Goal: Task Accomplishment & Management: Use online tool/utility

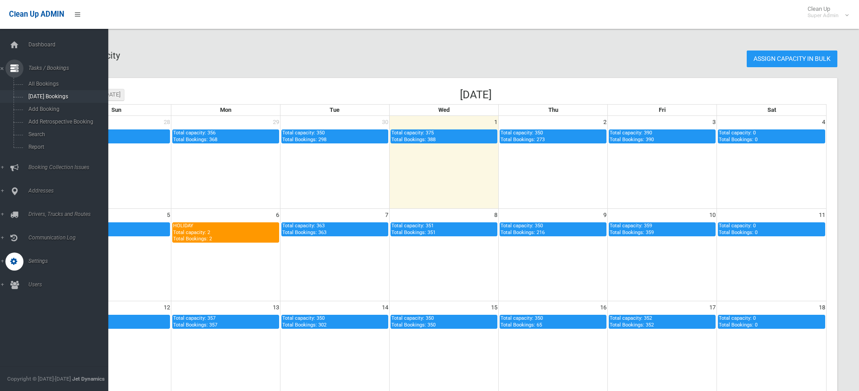
scroll to position [90, 0]
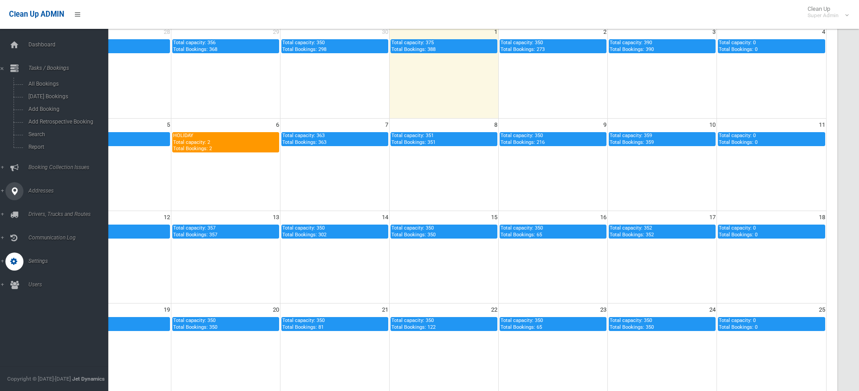
click at [45, 189] on span "Addresses" at bounding box center [70, 191] width 89 height 6
click at [34, 88] on link "Booking Collection Issues" at bounding box center [57, 92] width 115 height 18
click at [51, 72] on link "Tasks / Bookings" at bounding box center [57, 69] width 115 height 18
click at [46, 128] on link "Search" at bounding box center [57, 134] width 115 height 13
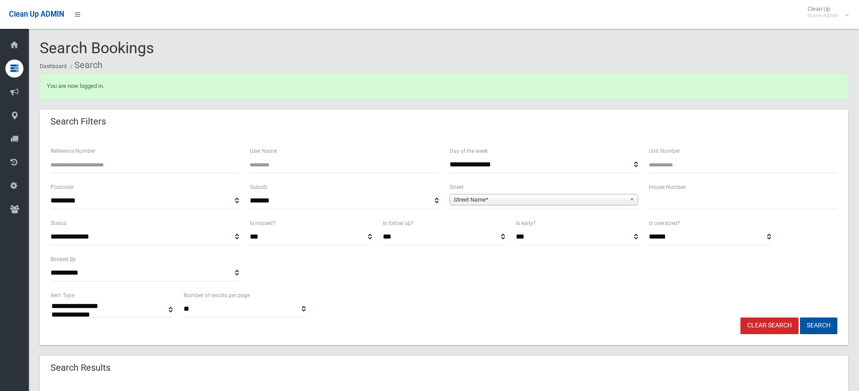
select select
click at [468, 200] on span "Street Name*" at bounding box center [540, 199] width 172 height 11
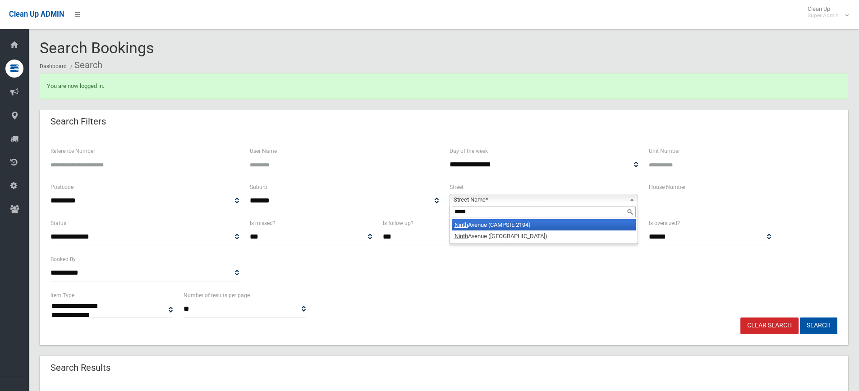
type input "*****"
click at [484, 223] on li "Ninth Avenue (CAMPSIE 2194)" at bounding box center [544, 224] width 184 height 11
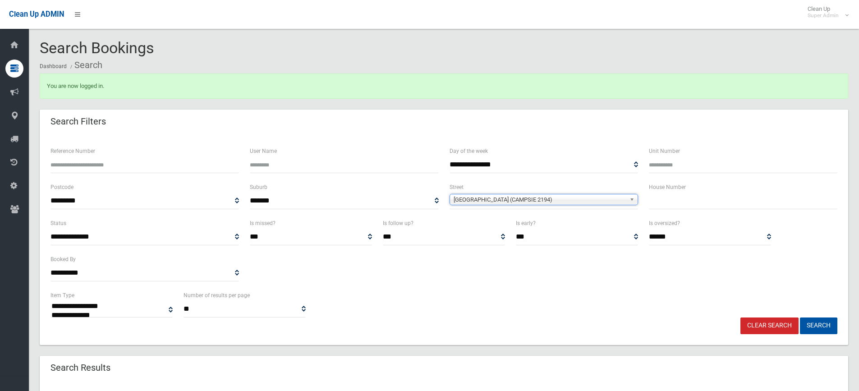
click at [675, 203] on input "text" at bounding box center [743, 201] width 189 height 17
type input "**"
click at [824, 323] on button "Search" at bounding box center [818, 326] width 37 height 17
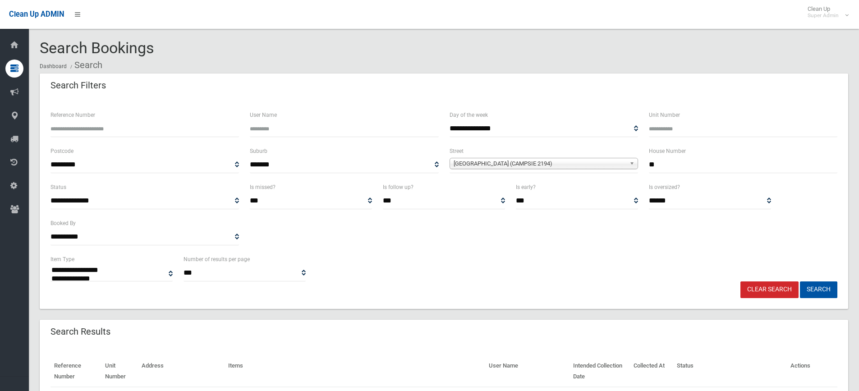
select select
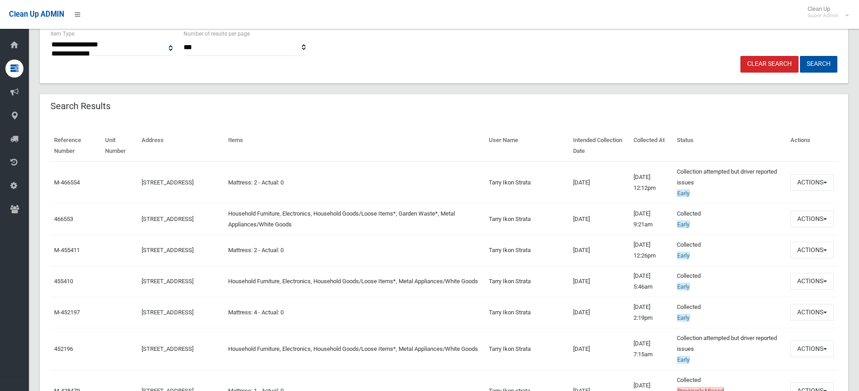
scroll to position [271, 0]
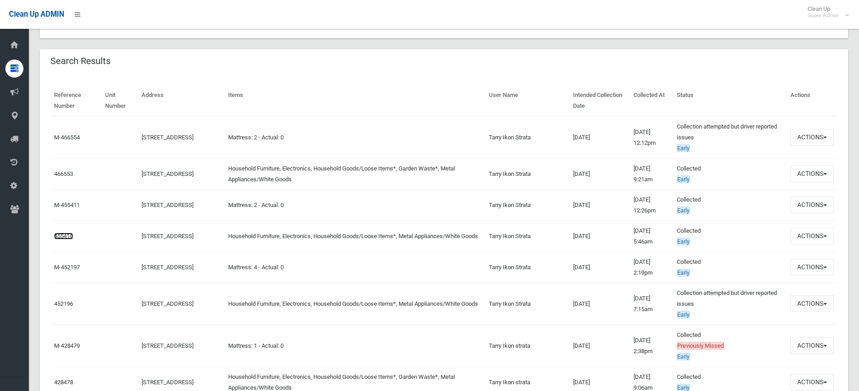
click at [63, 235] on link "455410" at bounding box center [63, 236] width 19 height 7
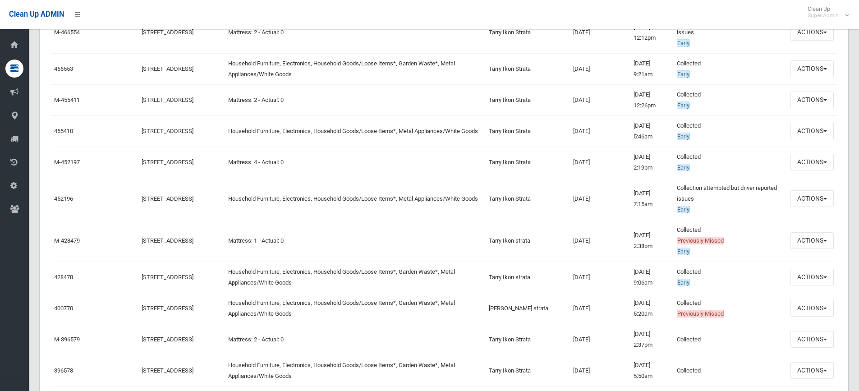
scroll to position [361, 0]
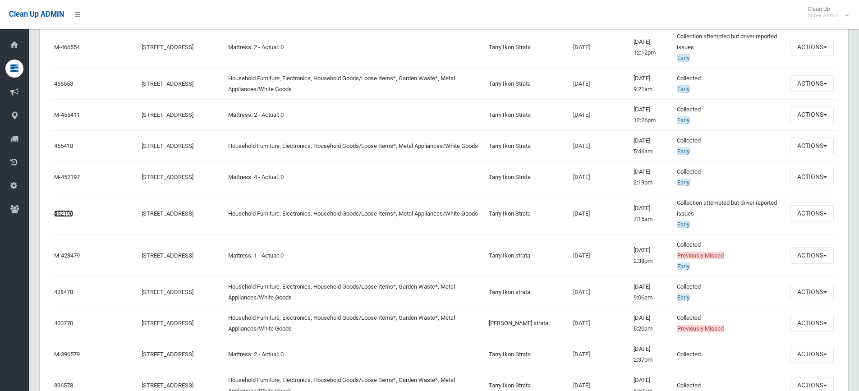
click at [59, 213] on link "452196" at bounding box center [63, 213] width 19 height 7
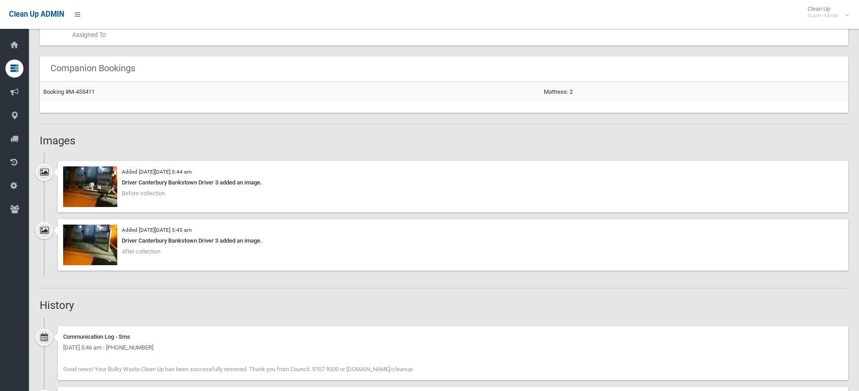
scroll to position [586, 0]
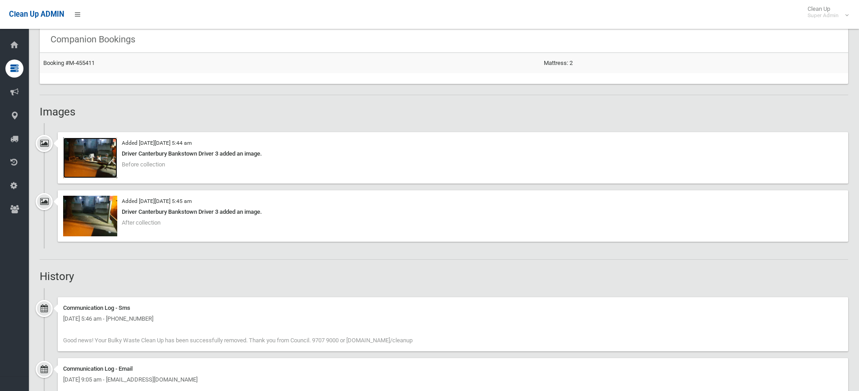
click at [95, 155] on img at bounding box center [90, 158] width 54 height 41
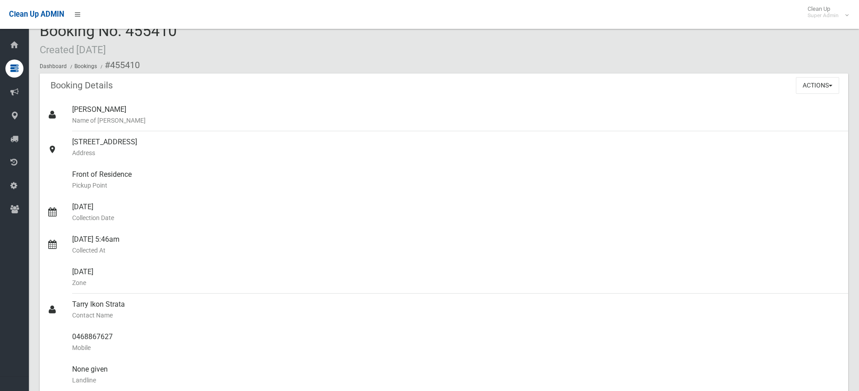
scroll to position [0, 0]
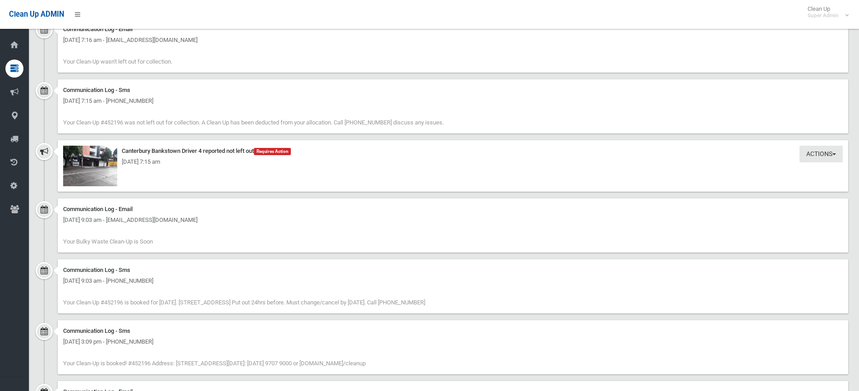
scroll to position [693, 0]
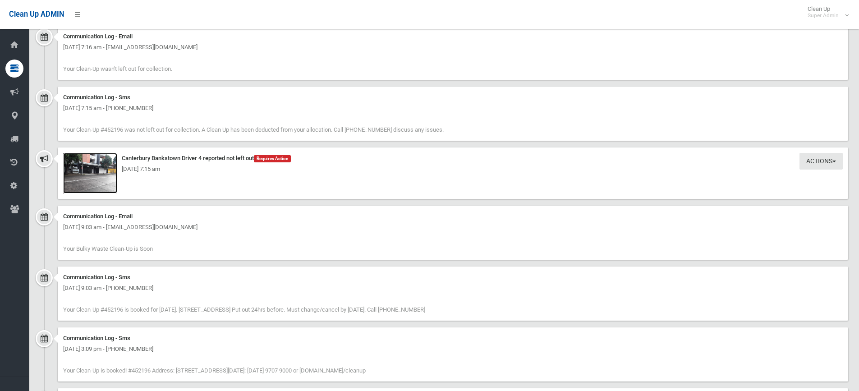
click at [100, 177] on img at bounding box center [90, 173] width 54 height 41
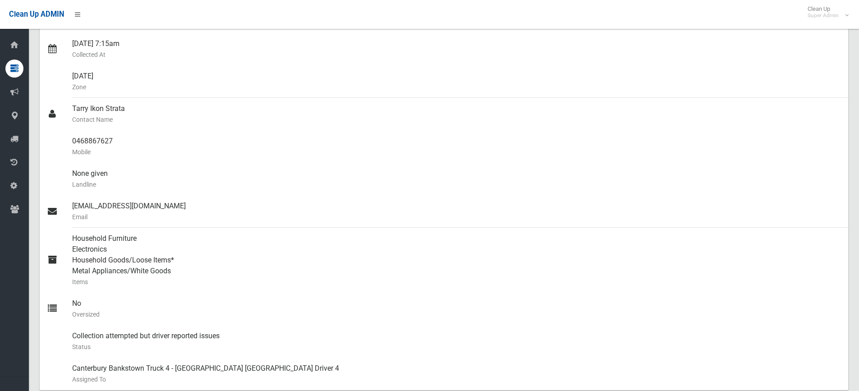
scroll to position [226, 0]
